Goal: Task Accomplishment & Management: Use online tool/utility

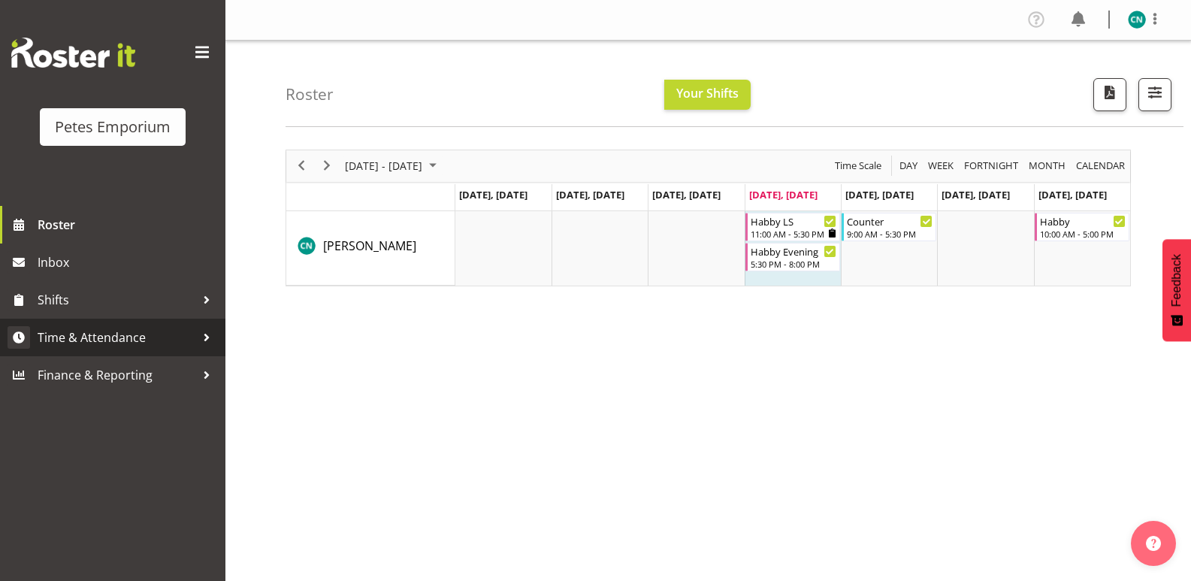
click at [73, 323] on link "Time & Attendance" at bounding box center [112, 338] width 225 height 38
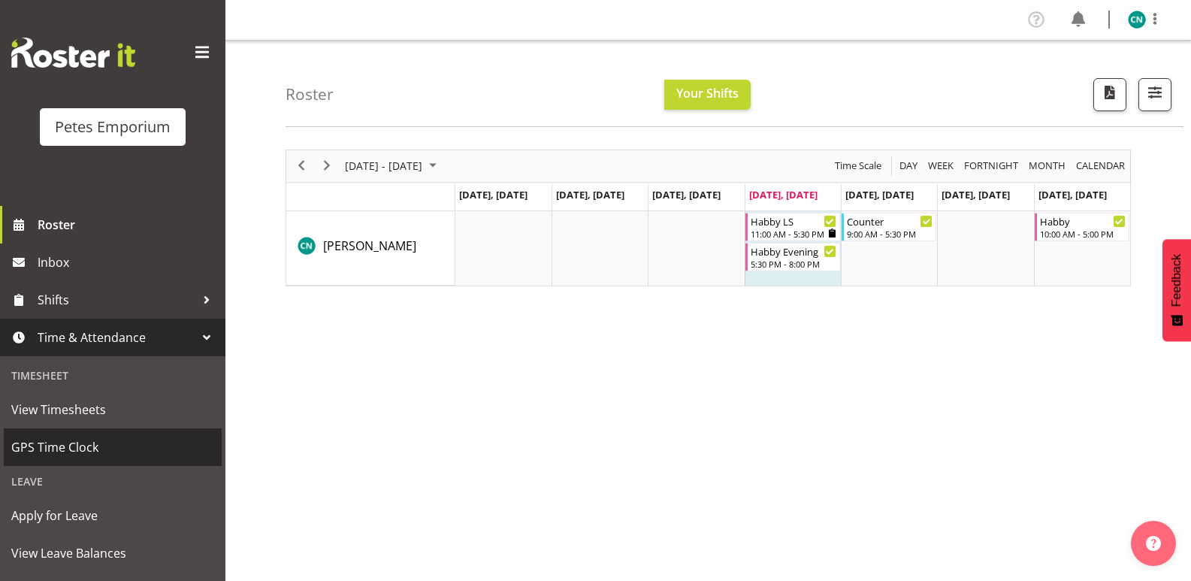
click at [52, 443] on span "GPS Time Clock" at bounding box center [112, 447] width 203 height 23
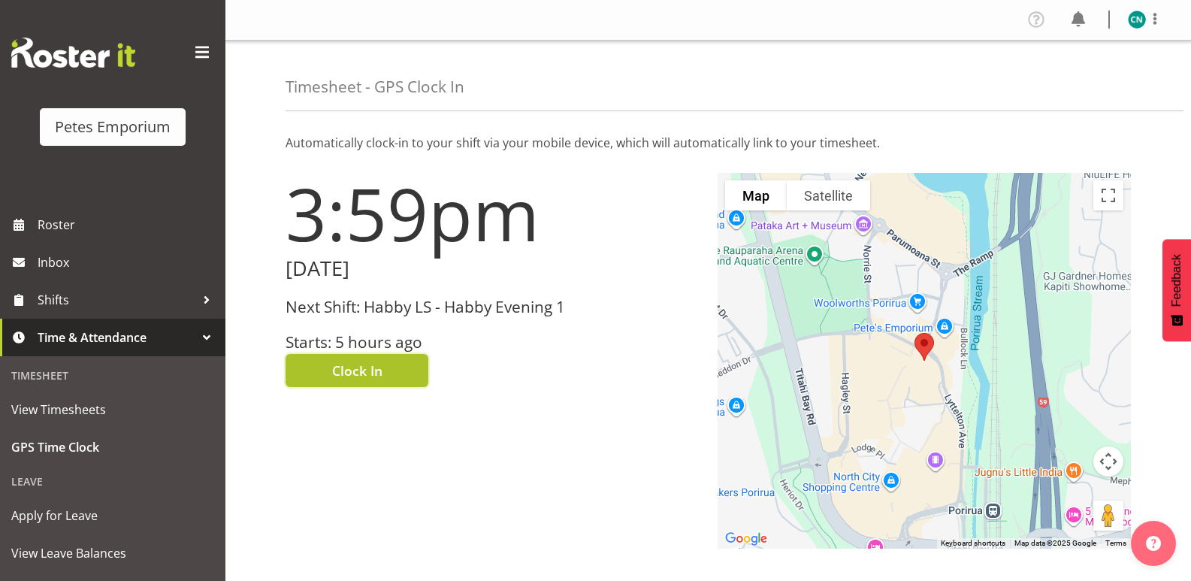
click at [356, 362] on span "Clock In" at bounding box center [357, 371] width 50 height 20
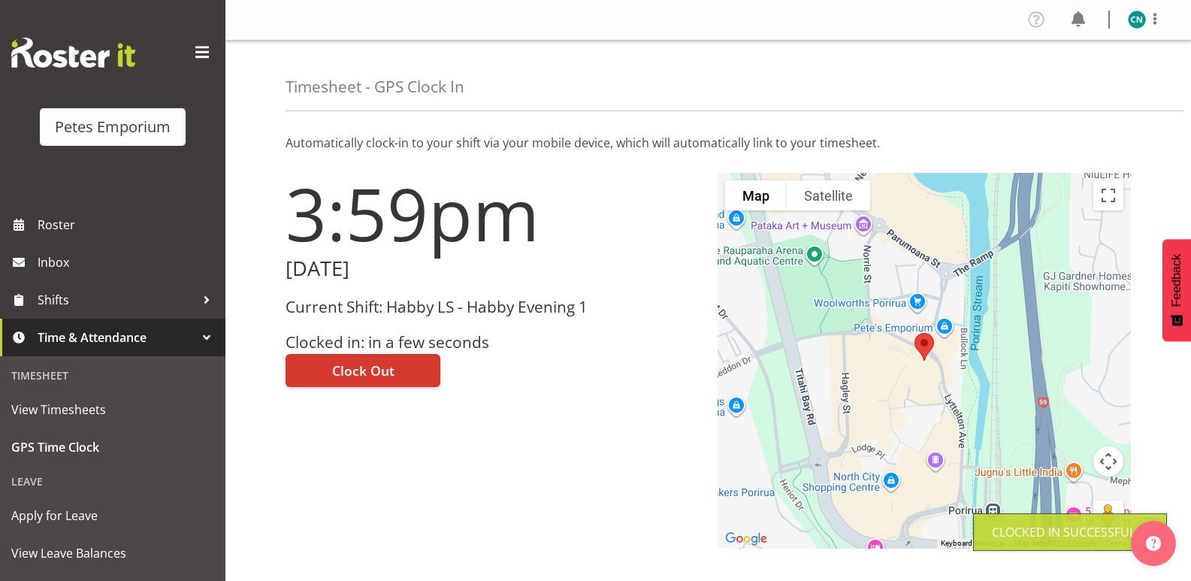
click at [1135, 24] on img at bounding box center [1137, 20] width 18 height 18
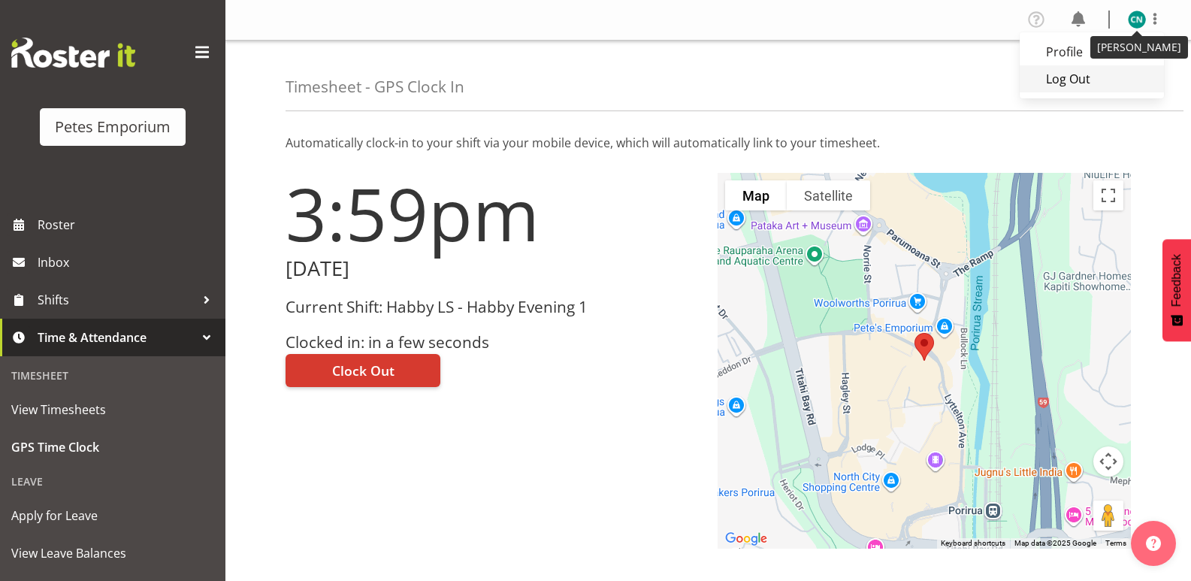
click at [1075, 81] on link "Log Out" at bounding box center [1092, 78] width 144 height 27
